Goal: Task Accomplishment & Management: Manage account settings

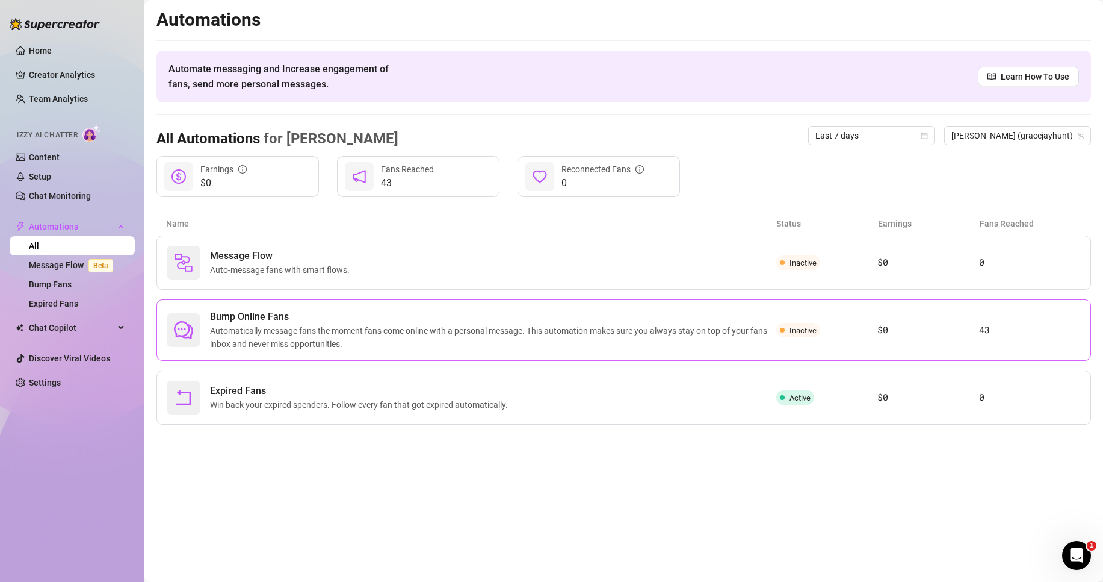
click at [403, 344] on span "Automatically message fans the moment fans come online with a personal message.…" at bounding box center [493, 337] width 566 height 26
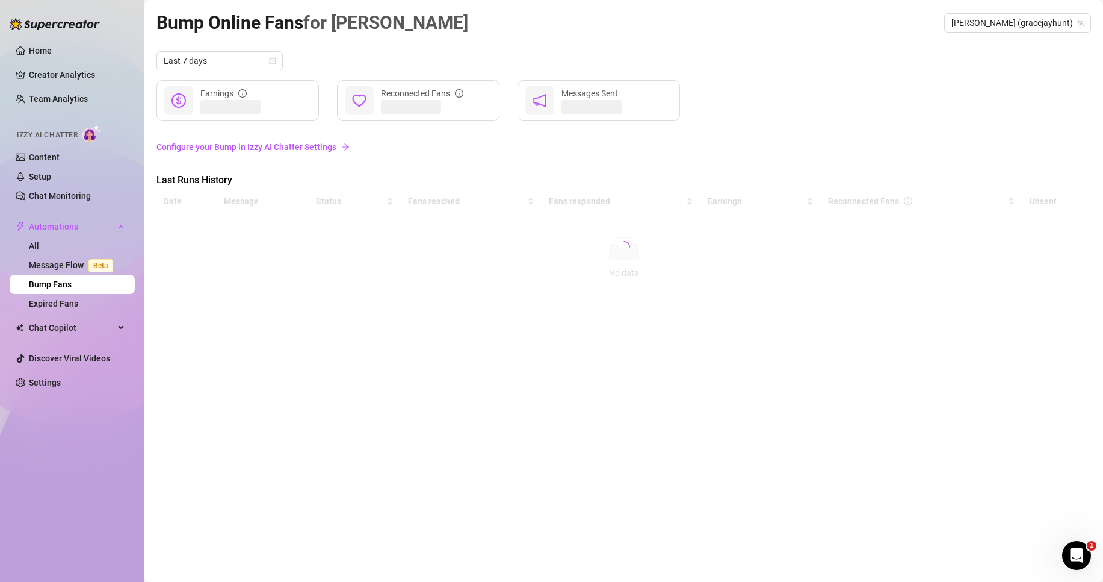
click at [296, 143] on link "Configure your Bump in Izzy AI Chatter Settings" at bounding box center [624, 146] width 935 height 13
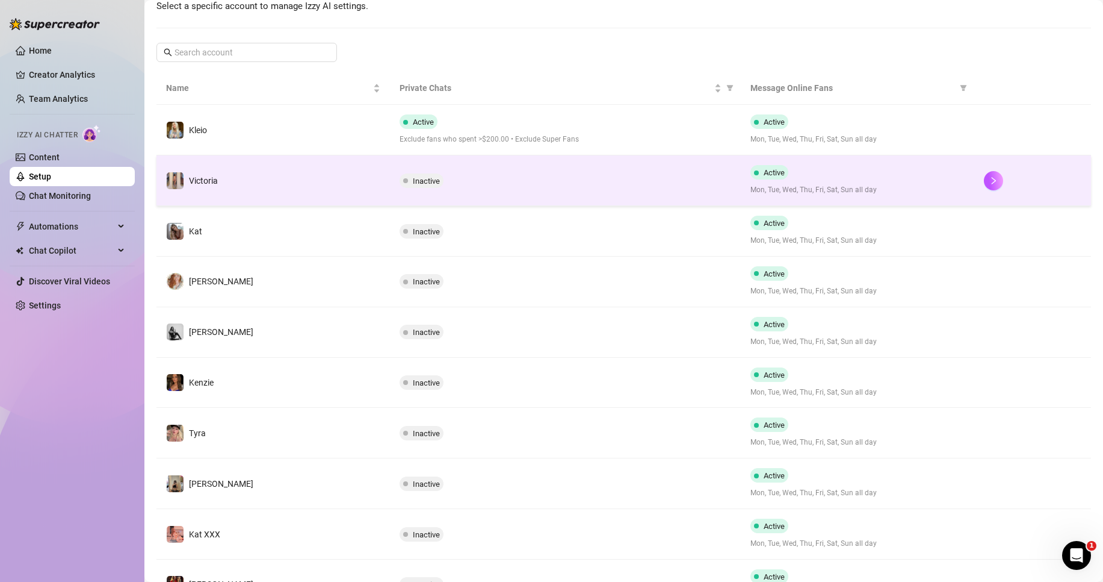
scroll to position [181, 0]
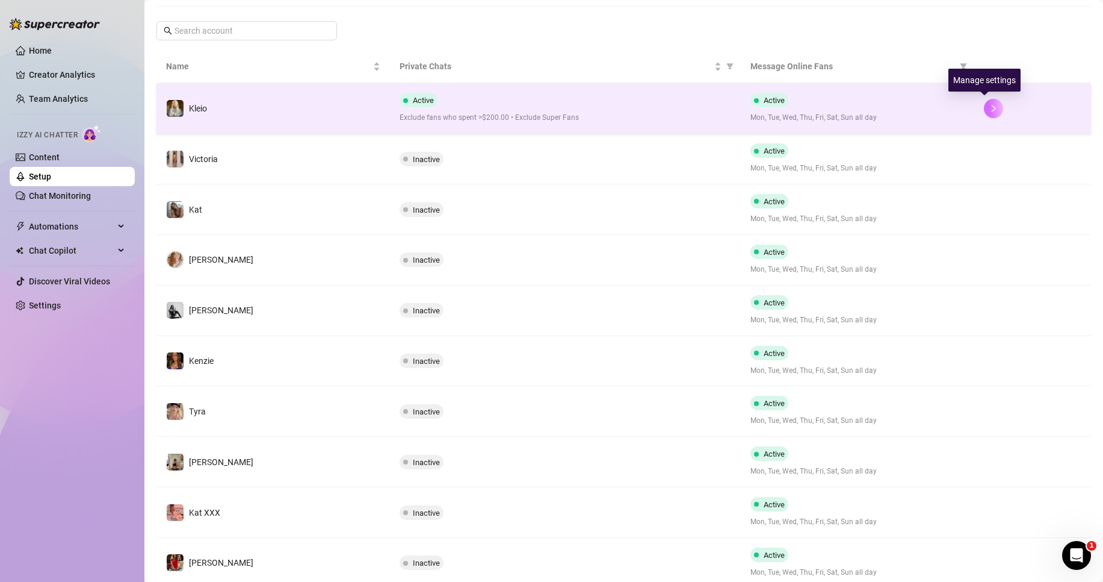
click at [984, 107] on button "button" at bounding box center [993, 108] width 19 height 19
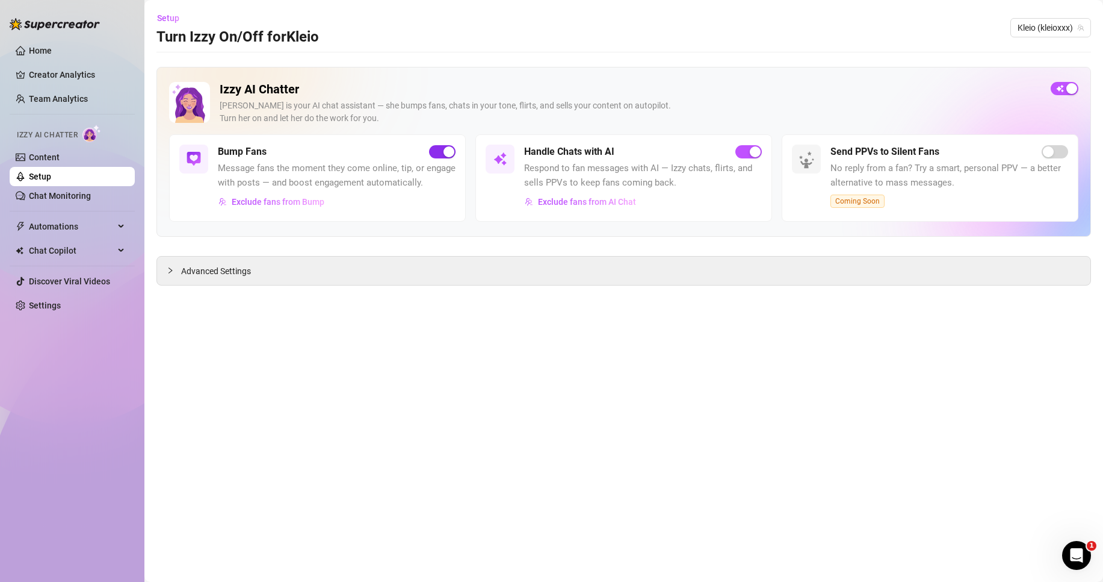
click at [446, 150] on div "button" at bounding box center [449, 151] width 11 height 11
click at [742, 149] on span "button" at bounding box center [749, 151] width 26 height 13
click at [1029, 21] on span "Kleio (kleioxxx)" at bounding box center [1051, 28] width 66 height 18
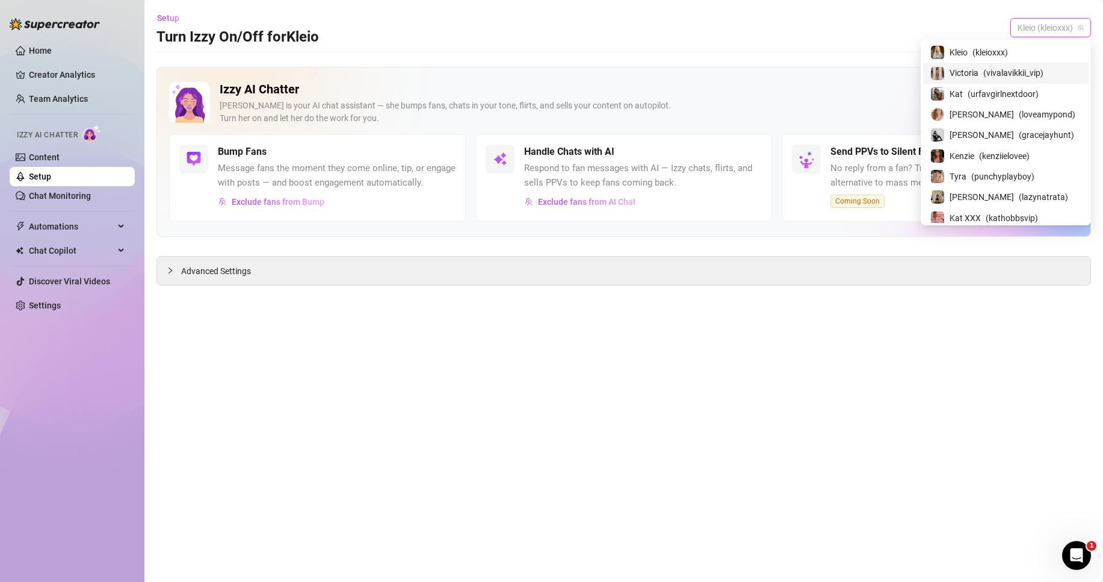
click at [1027, 73] on span "( vivalavikkii_vip )" at bounding box center [1014, 72] width 60 height 13
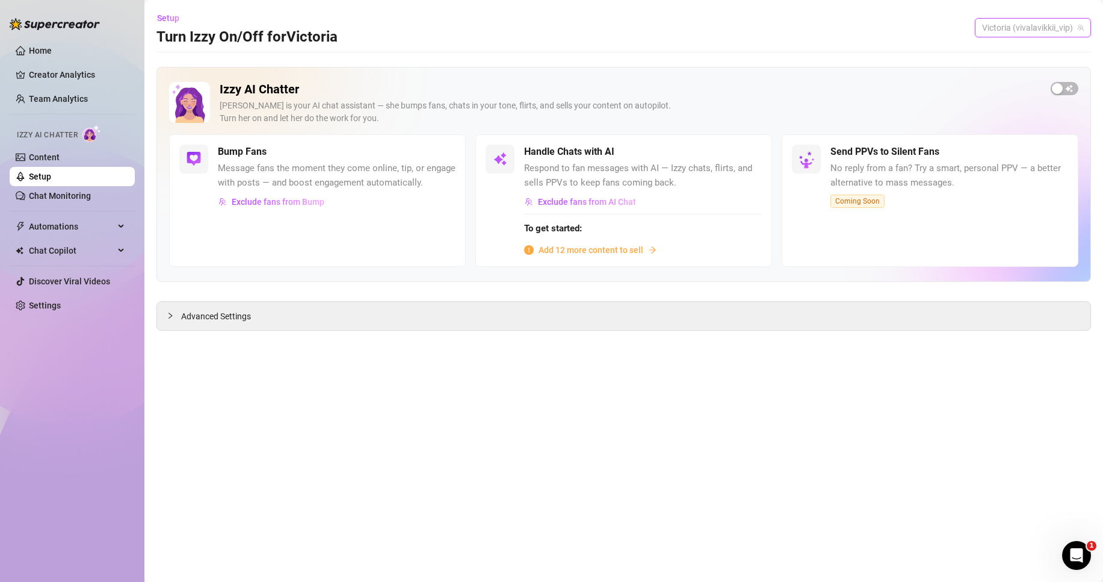
click at [1000, 29] on span "Victoria (vivalavikkii_vip)" at bounding box center [1033, 28] width 102 height 18
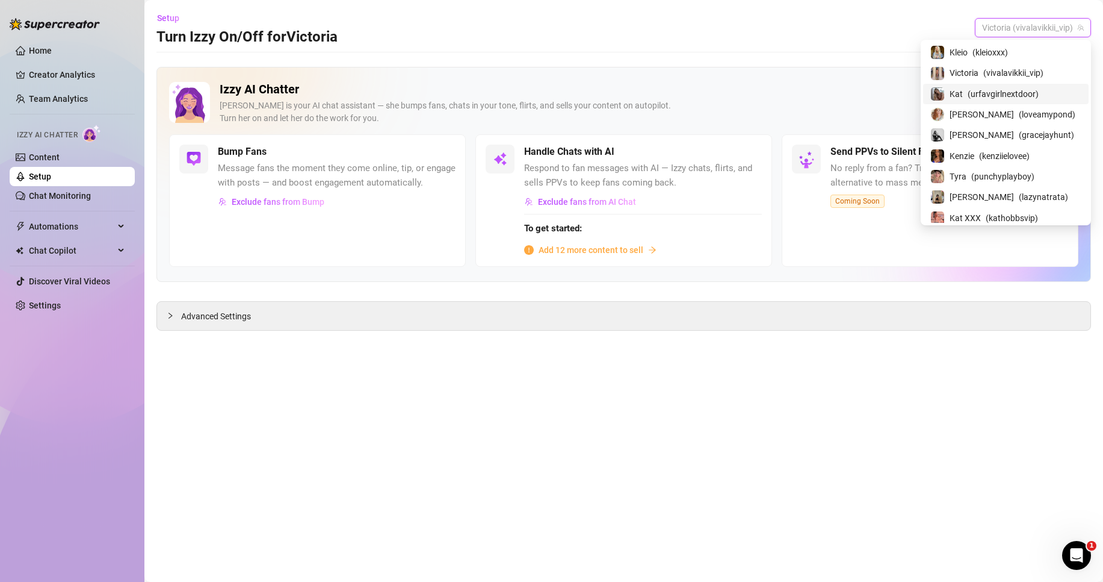
click at [1019, 89] on span "( urfavgirlnextdoor )" at bounding box center [1003, 93] width 71 height 13
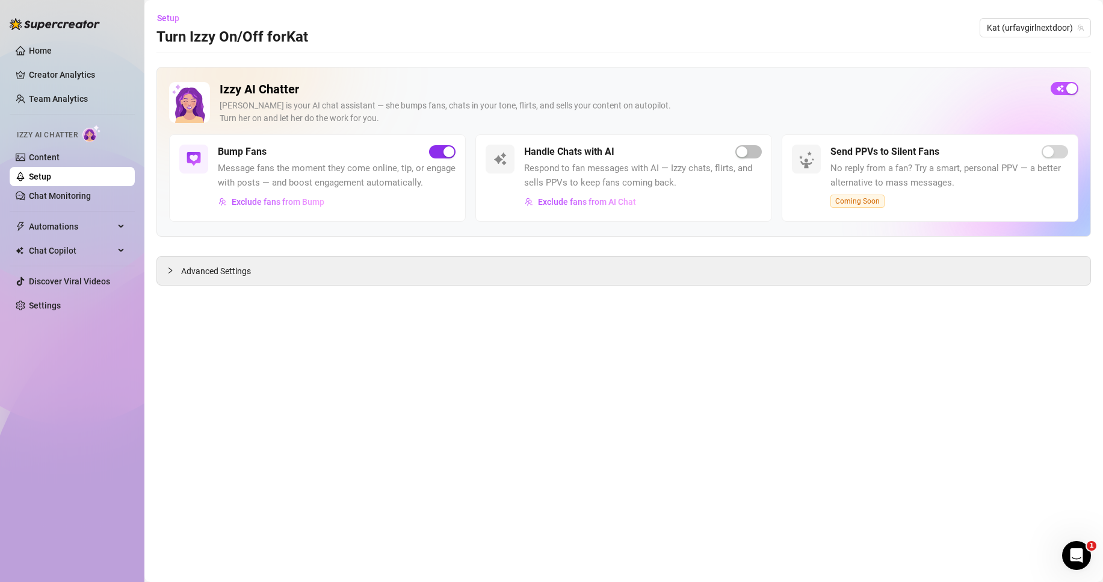
click at [446, 146] on span "button" at bounding box center [442, 151] width 26 height 13
click at [1046, 38] on div "Setup Turn Izzy On/Off for [PERSON_NAME] (urfavgirlnextdoor)" at bounding box center [624, 27] width 935 height 39
click at [1043, 31] on span "Kat (urfavgirlnextdoor)" at bounding box center [1035, 28] width 97 height 18
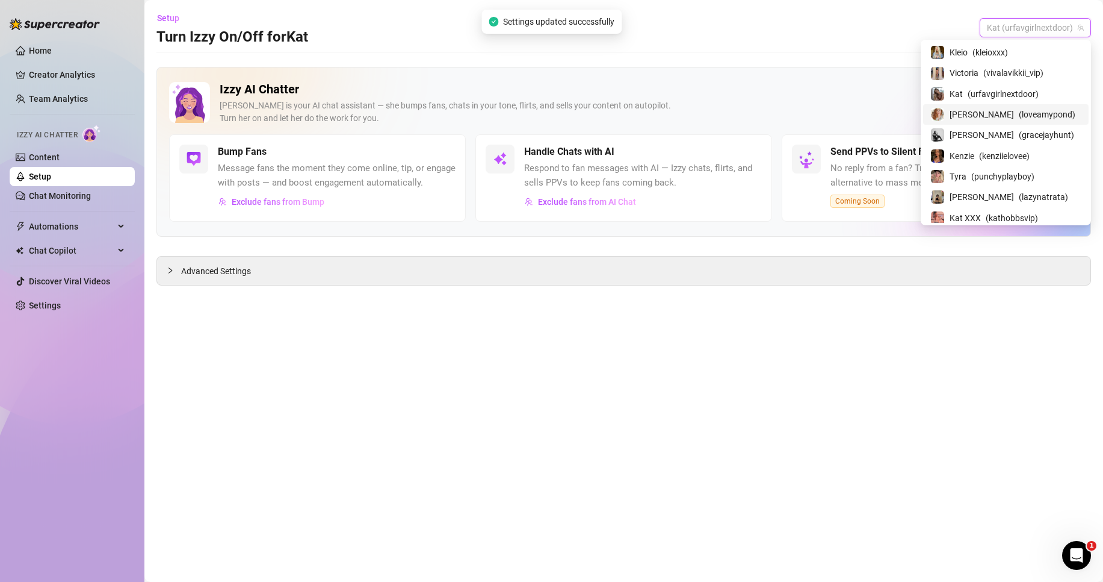
click at [1027, 108] on span "( loveamypond )" at bounding box center [1047, 114] width 57 height 13
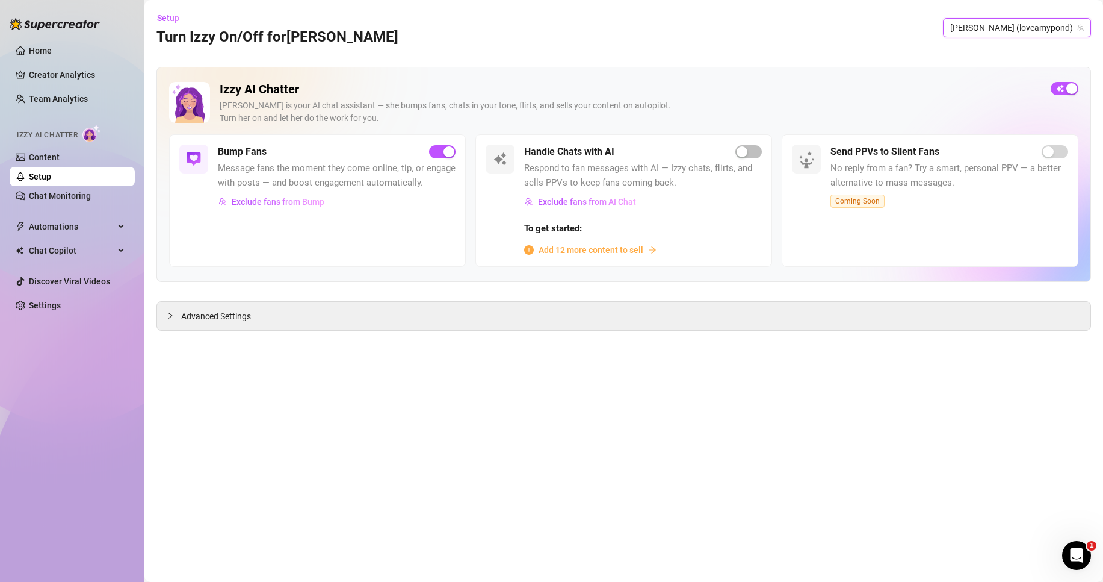
click at [451, 143] on div "Bump Fans Message fans the moment they come online, tip, or engage with posts —…" at bounding box center [317, 200] width 297 height 132
click at [434, 151] on span "button" at bounding box center [442, 151] width 26 height 13
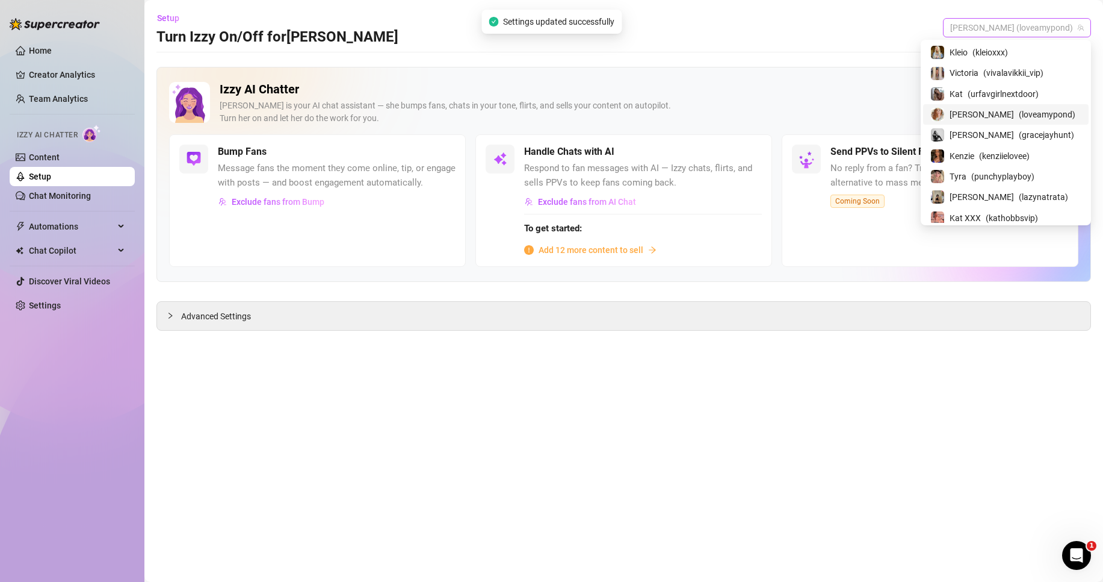
click at [990, 28] on span "[PERSON_NAME] (loveamypond)" at bounding box center [1018, 28] width 134 height 18
click at [1055, 129] on span "( gracejayhunt )" at bounding box center [1046, 134] width 55 height 13
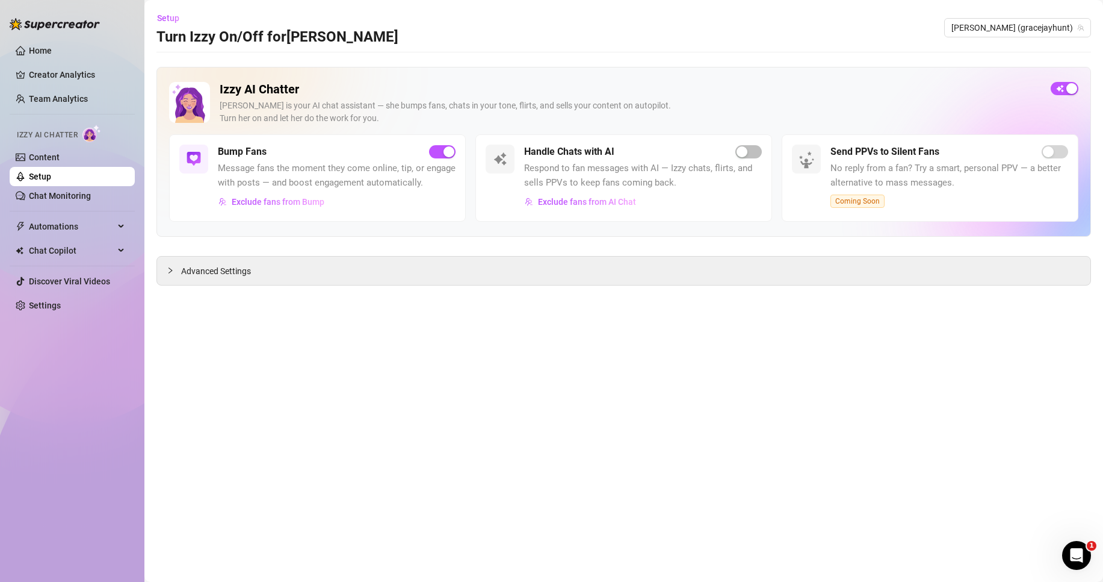
click at [435, 152] on span "button" at bounding box center [442, 151] width 26 height 13
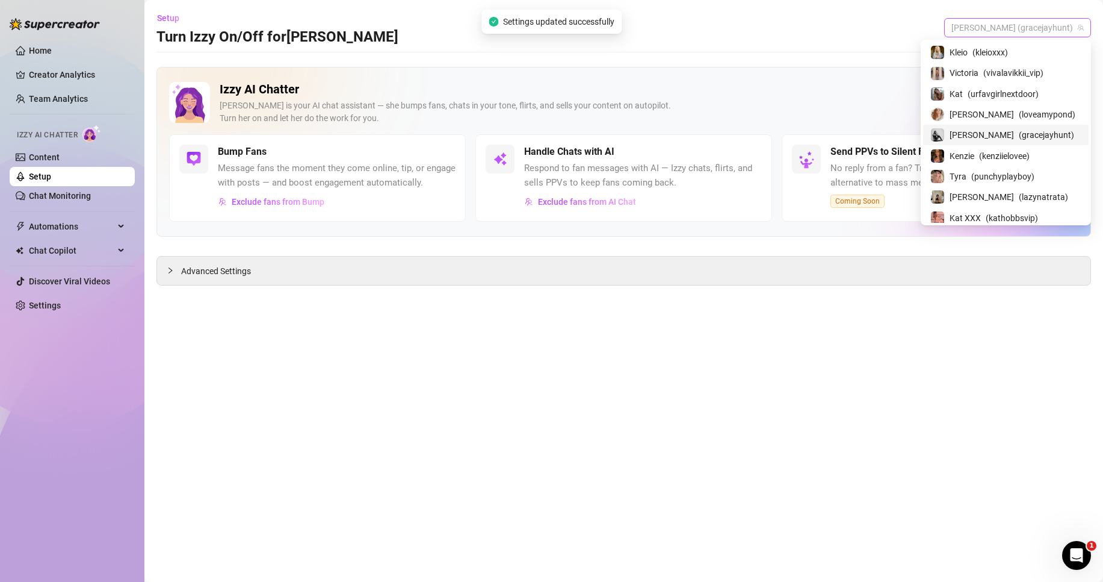
click at [999, 21] on span "[PERSON_NAME] (gracejayhunt)" at bounding box center [1018, 28] width 132 height 18
click at [1001, 153] on span "( kenziielovee )" at bounding box center [1004, 155] width 51 height 13
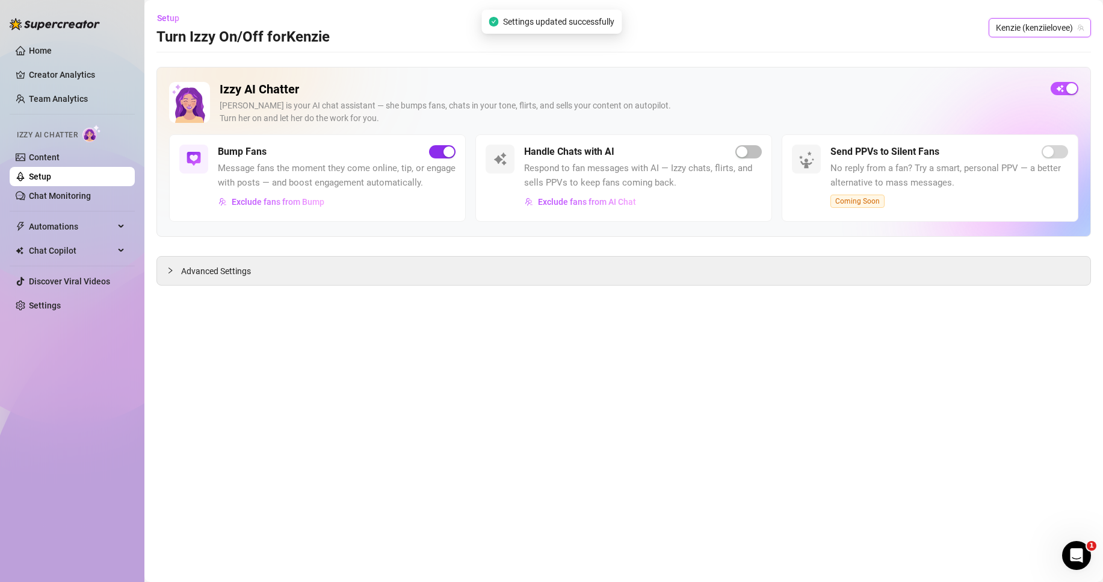
click at [440, 150] on span "button" at bounding box center [442, 151] width 26 height 13
click at [1034, 25] on span "Kenzie (kenziielovee)" at bounding box center [1040, 28] width 88 height 18
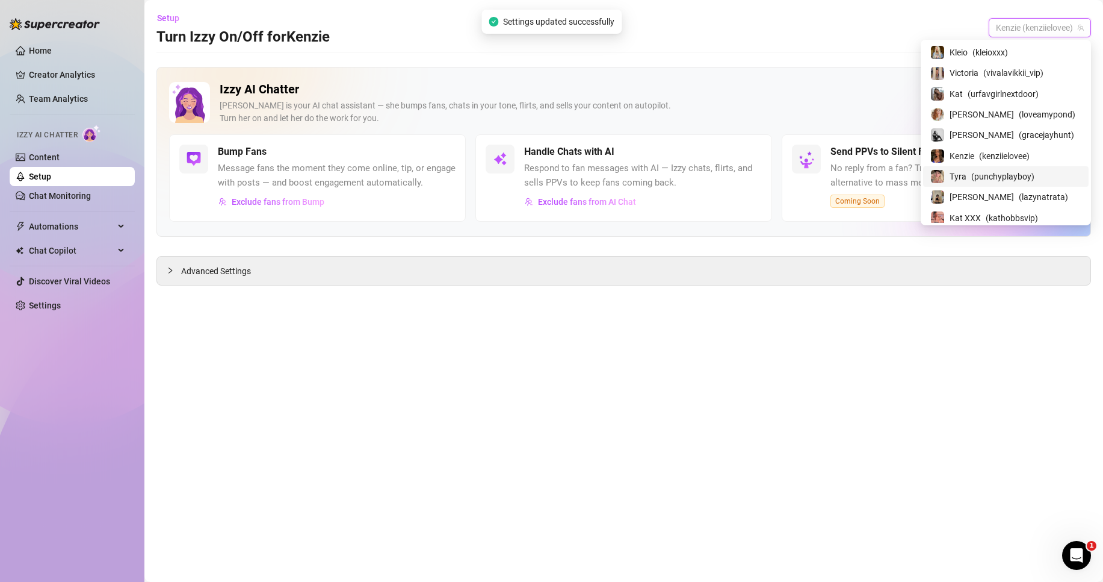
click at [1000, 172] on span "( punchyplayboy )" at bounding box center [1003, 176] width 63 height 13
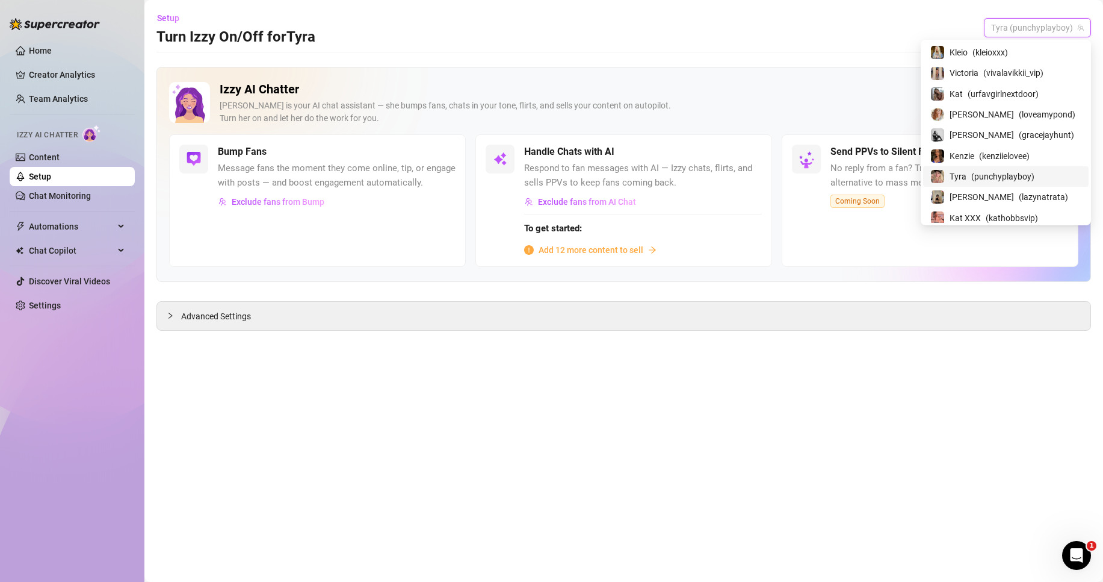
click at [1038, 25] on span "Tyra (punchyplayboy)" at bounding box center [1037, 28] width 93 height 18
click at [1035, 175] on span "( punchyplayboy )" at bounding box center [1003, 176] width 63 height 13
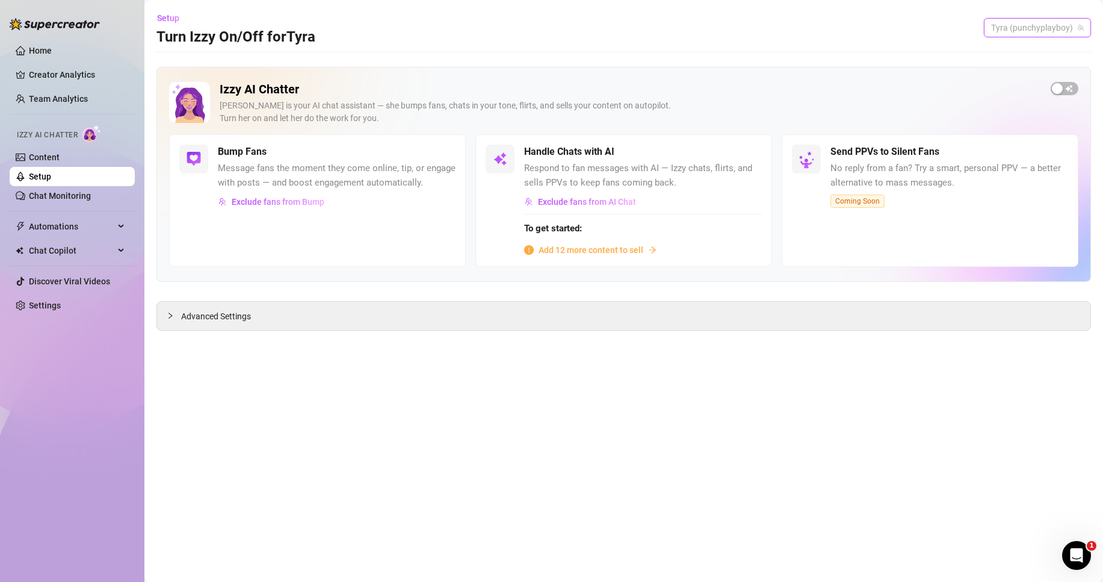
click at [1036, 29] on span "Tyra (punchyplayboy)" at bounding box center [1037, 28] width 93 height 18
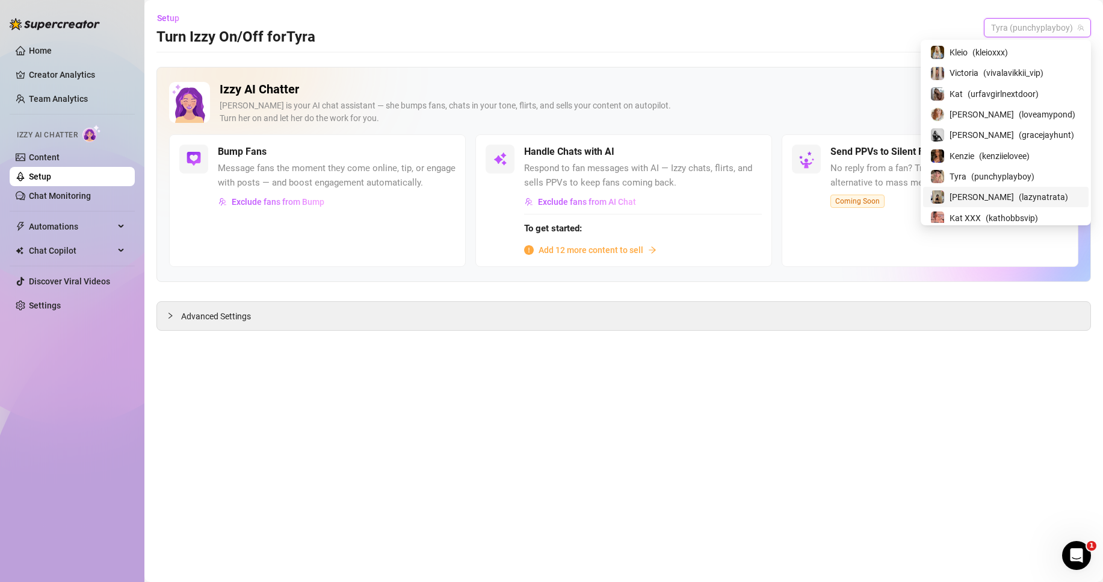
click at [1041, 188] on div "[PERSON_NAME] ( lazynatrata )" at bounding box center [1006, 197] width 166 height 20
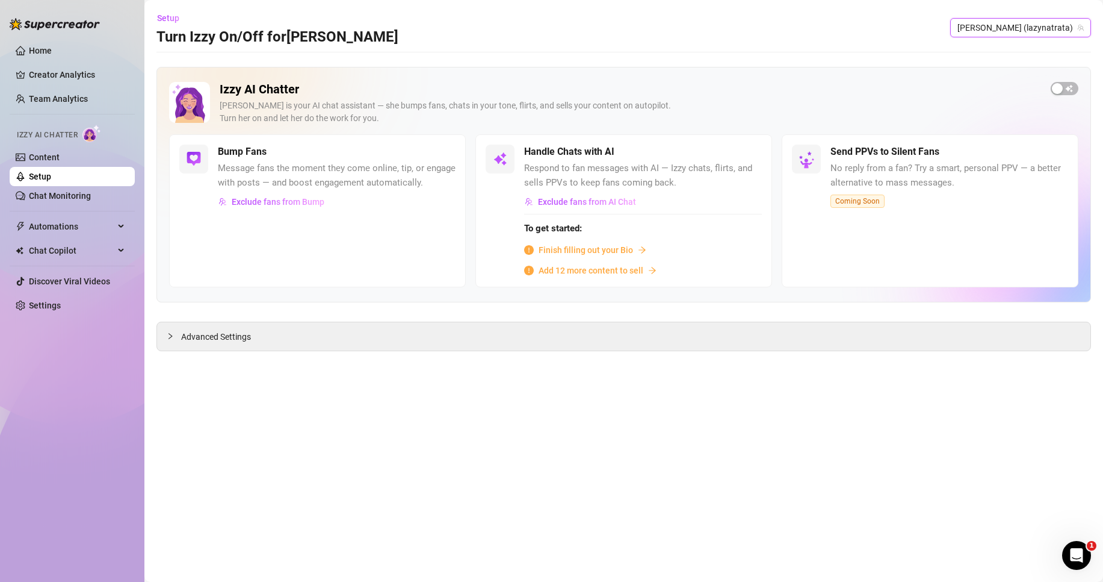
click at [1044, 35] on span "[PERSON_NAME] (lazynatrata)" at bounding box center [1021, 28] width 126 height 18
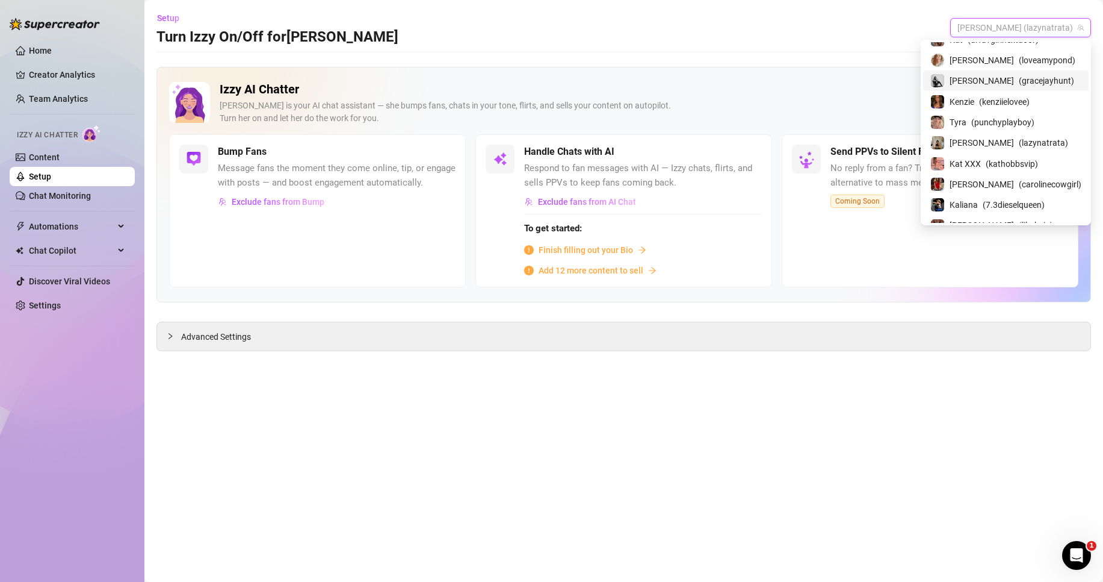
scroll to position [120, 0]
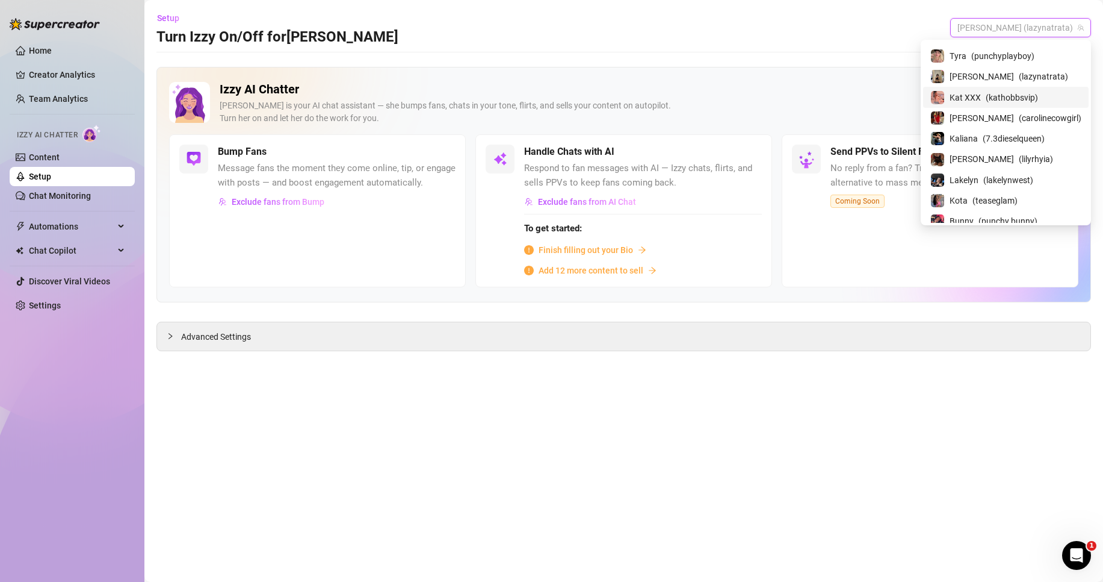
click at [1027, 94] on span "( kathobbsvip )" at bounding box center [1012, 97] width 52 height 13
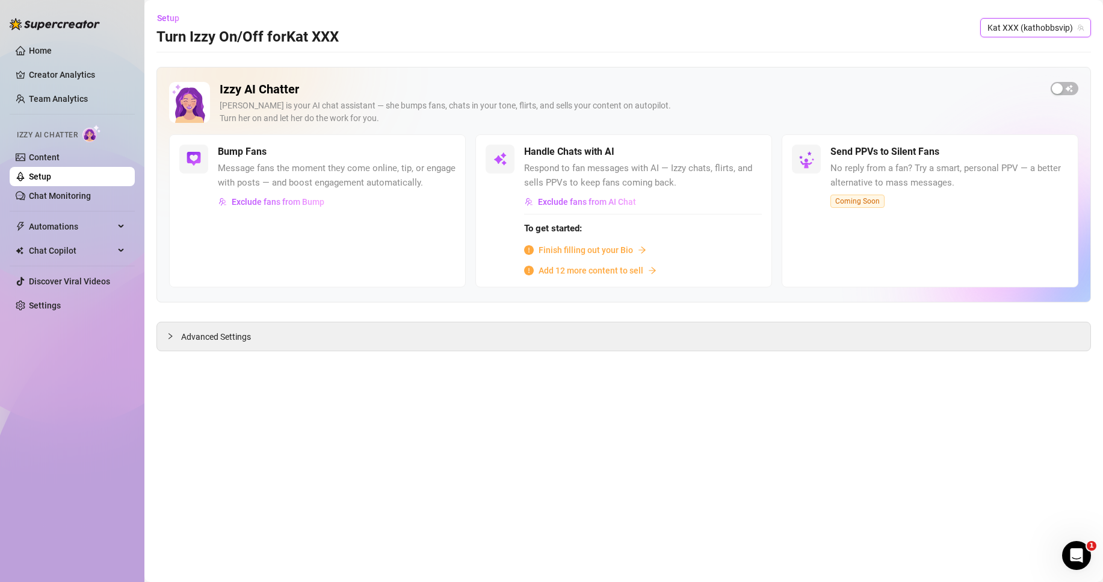
click at [1044, 22] on span "Kat XXX (kathobbsvip)" at bounding box center [1036, 28] width 96 height 18
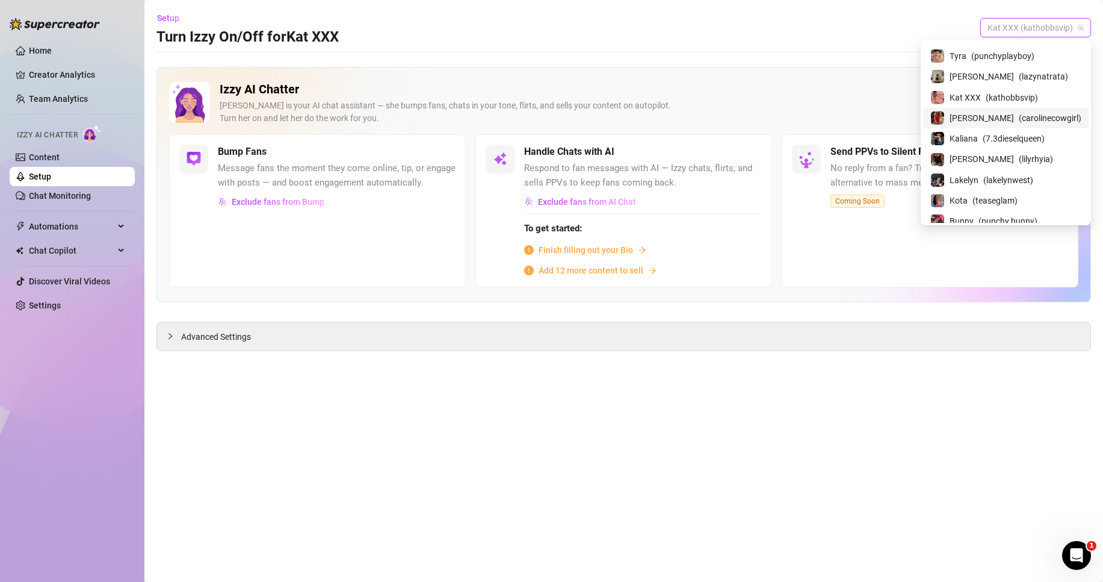
click at [1026, 114] on span "( carolinecowgirl )" at bounding box center [1050, 117] width 63 height 13
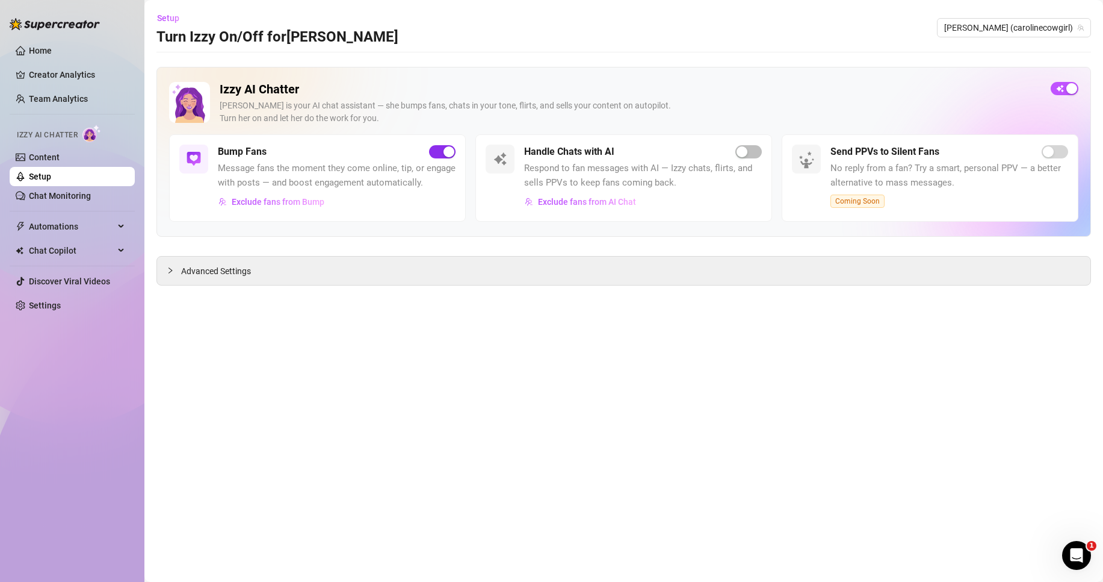
click at [442, 150] on span "button" at bounding box center [442, 151] width 26 height 13
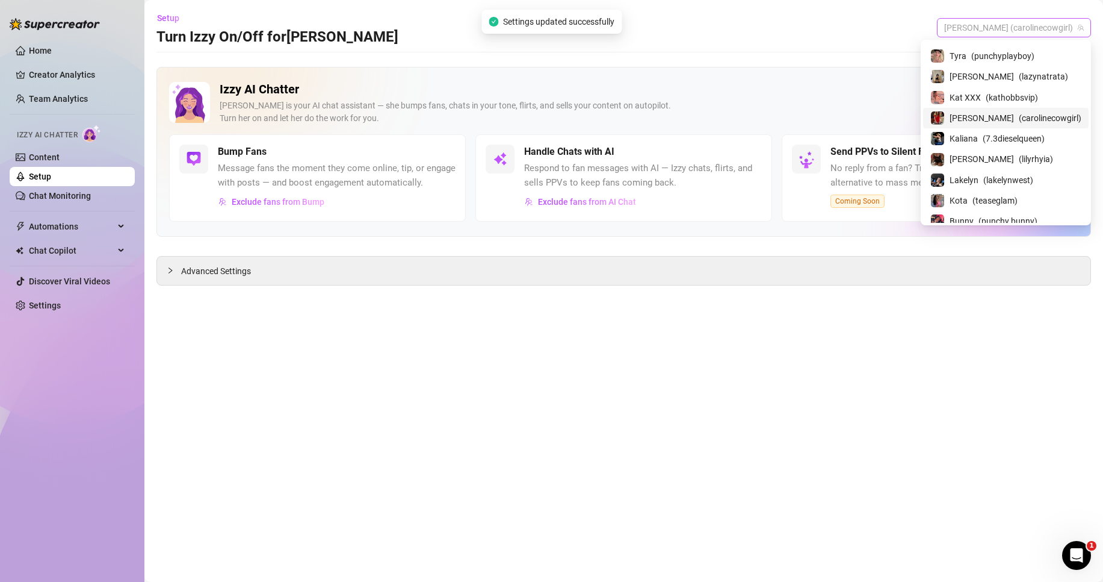
click at [1059, 25] on span "[PERSON_NAME] (carolinecowgirl)" at bounding box center [1014, 28] width 140 height 18
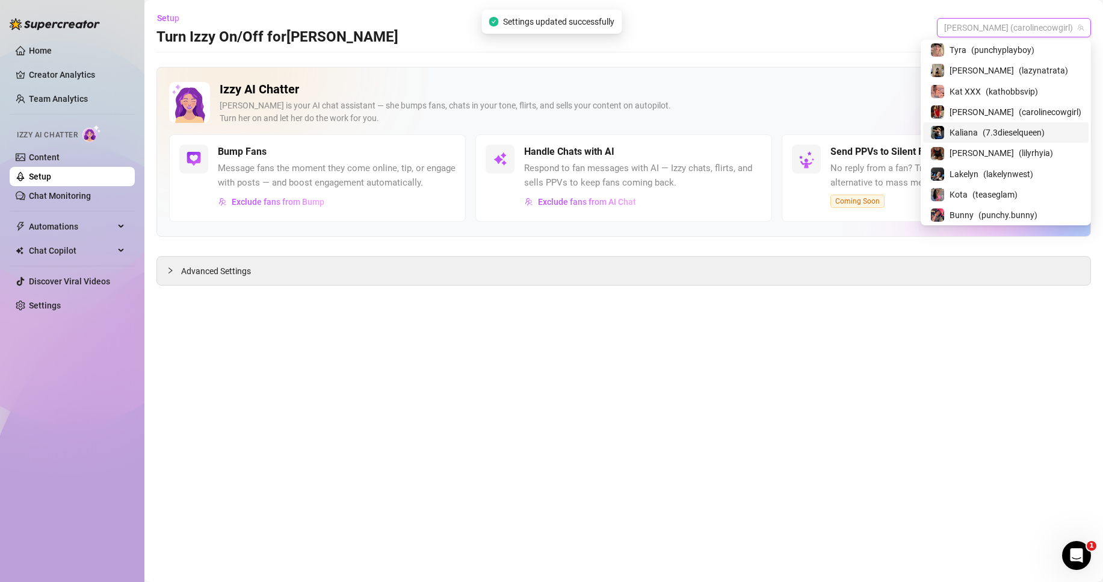
click at [1020, 134] on span "( 7.3dieselqueen )" at bounding box center [1014, 132] width 62 height 13
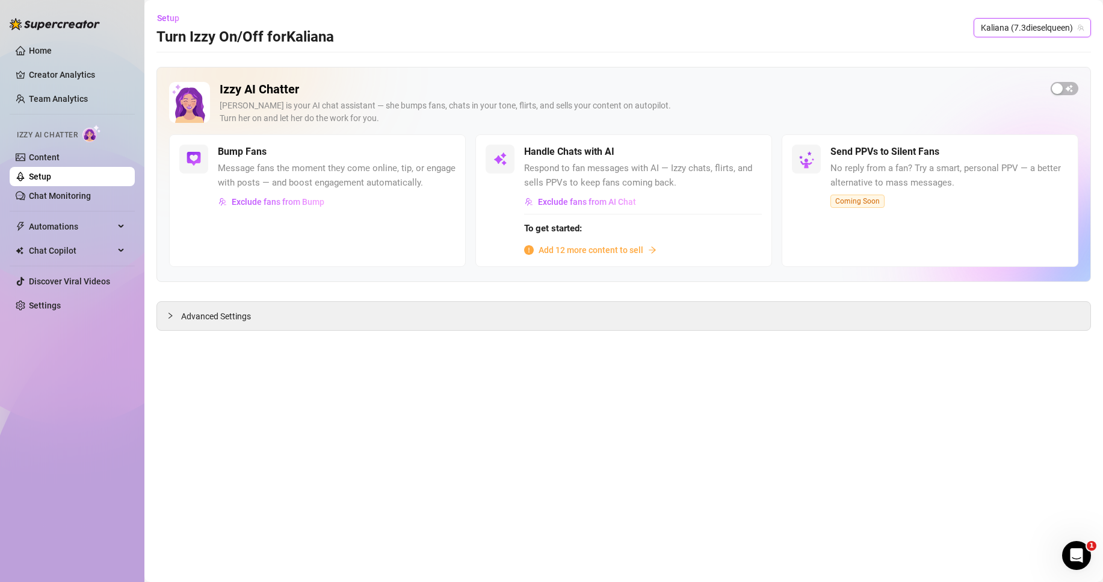
click at [1048, 33] on span "Kaliana (7.3dieselqueen)" at bounding box center [1032, 28] width 103 height 18
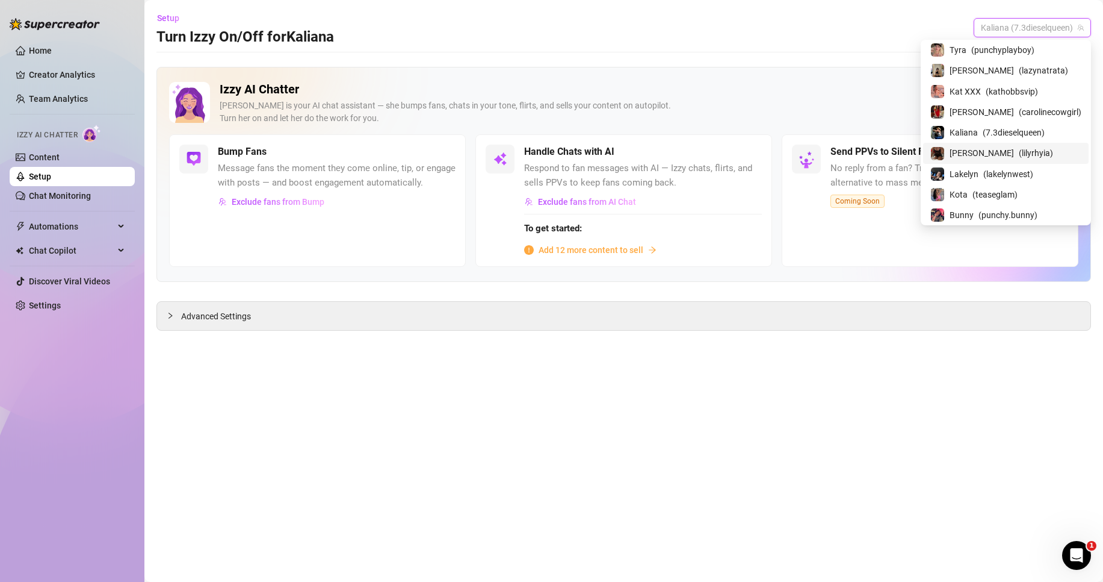
click at [1019, 147] on span "( lilyrhyia )" at bounding box center [1036, 152] width 34 height 13
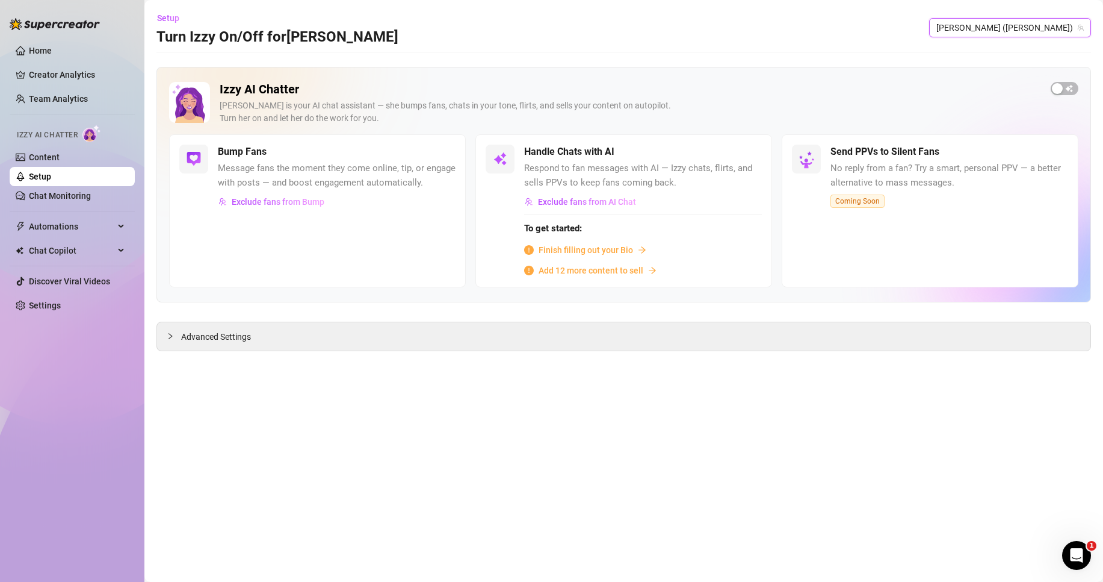
click at [1019, 34] on span "[PERSON_NAME] ([PERSON_NAME])" at bounding box center [1010, 28] width 147 height 18
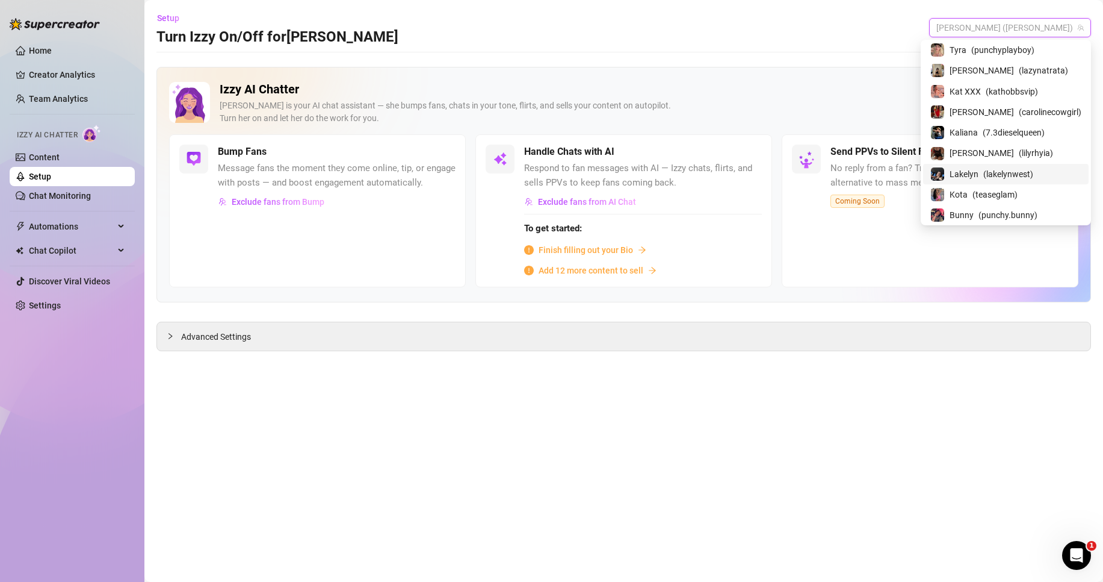
click at [1023, 175] on span "( lakelynwest )" at bounding box center [1009, 173] width 50 height 13
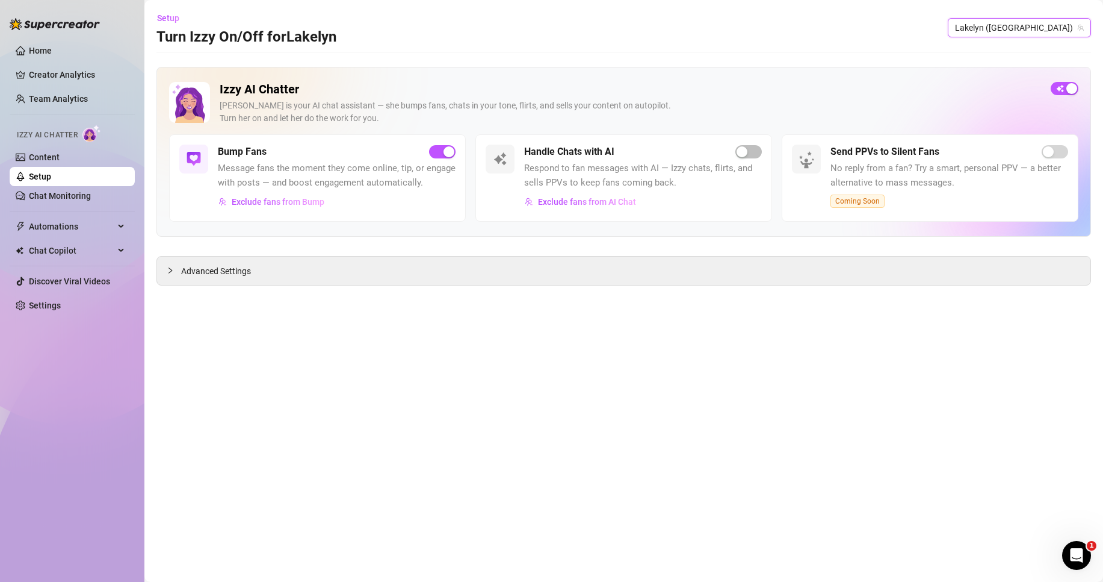
click at [447, 154] on div "button" at bounding box center [449, 151] width 11 height 11
click at [1047, 22] on span "Lakelyn ([GEOGRAPHIC_DATA])" at bounding box center [1019, 28] width 129 height 18
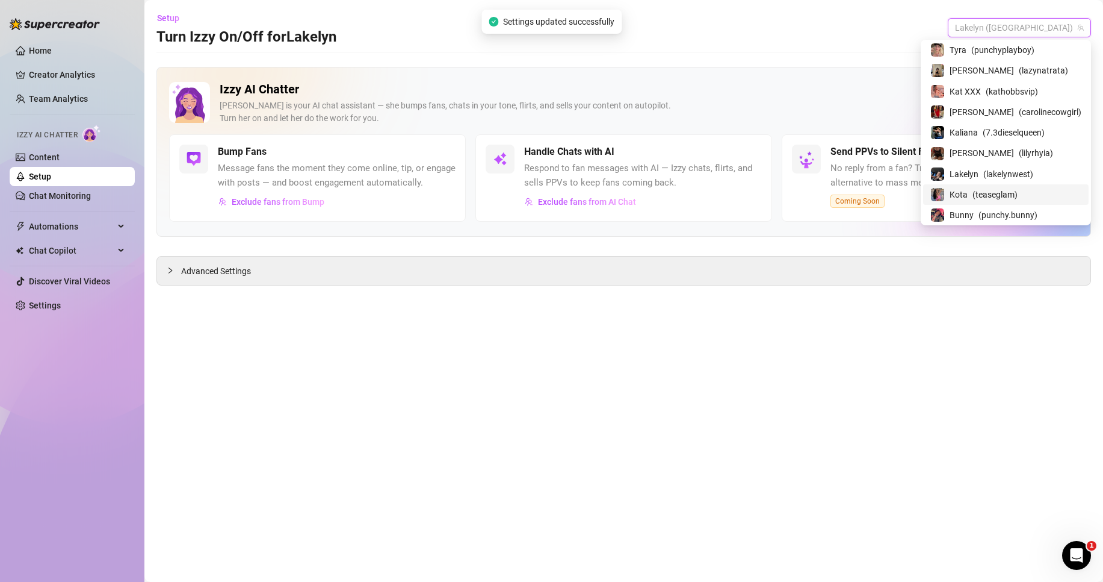
click at [1002, 189] on span "( teaseglam )" at bounding box center [995, 194] width 45 height 13
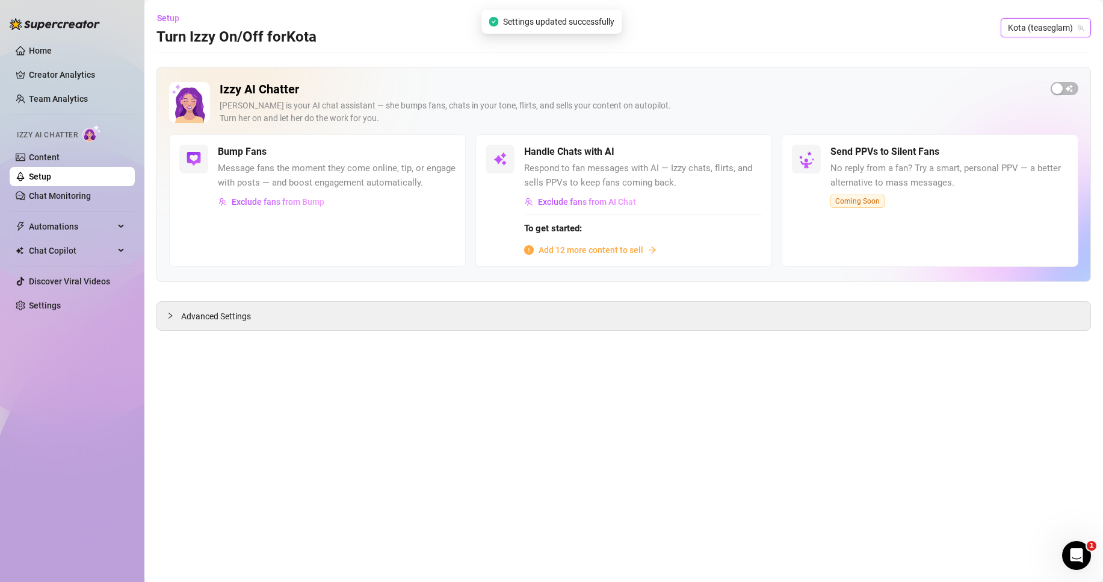
click at [1035, 29] on span "Kota (teaseglam)" at bounding box center [1046, 28] width 76 height 18
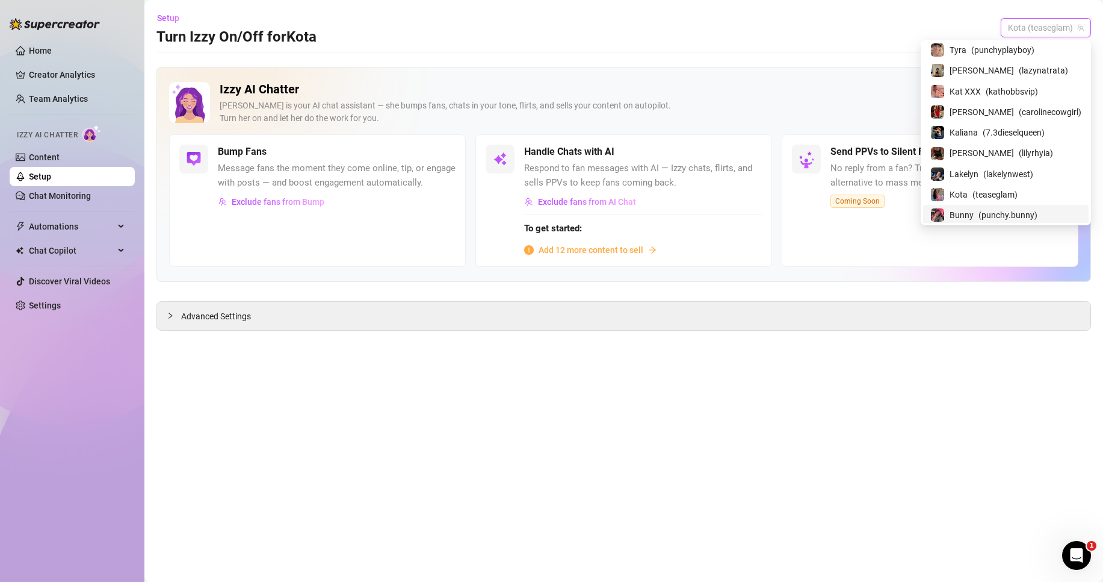
click at [1013, 214] on span "( punchy.bunny )" at bounding box center [1008, 214] width 59 height 13
